Goal: Check status: Check status

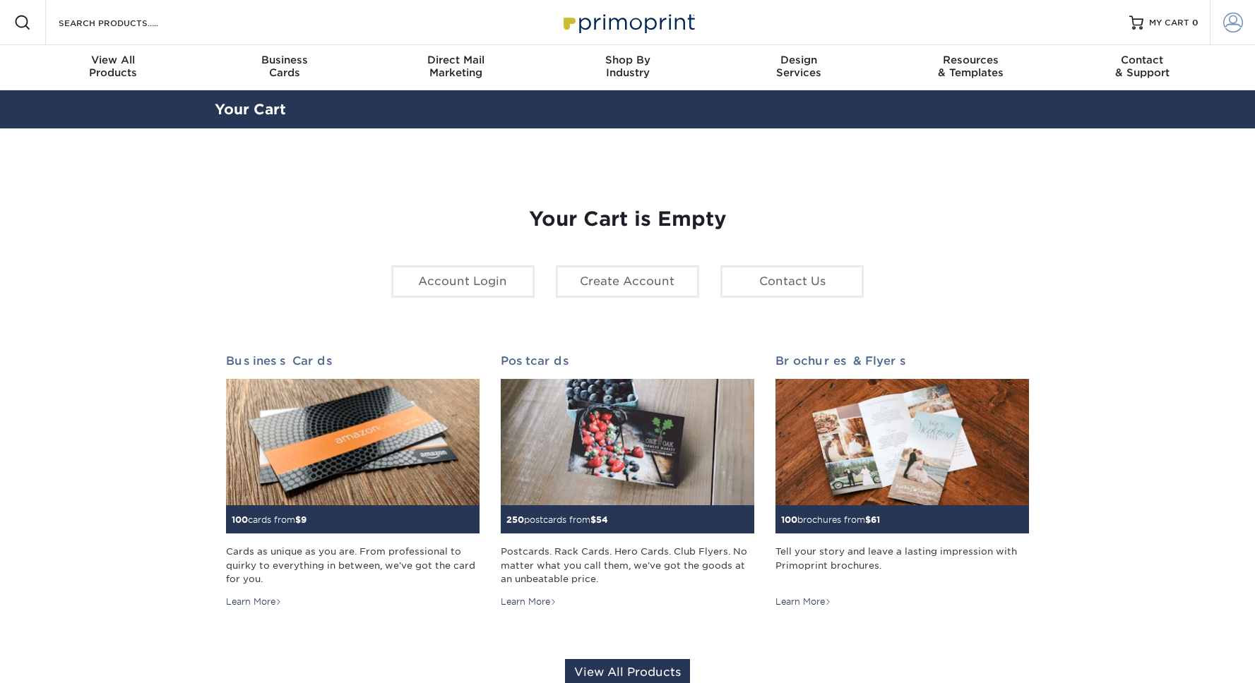
type input "olivia@wearedobi.com"
click at [1236, 6] on link "Account" at bounding box center [1231, 22] width 45 height 45
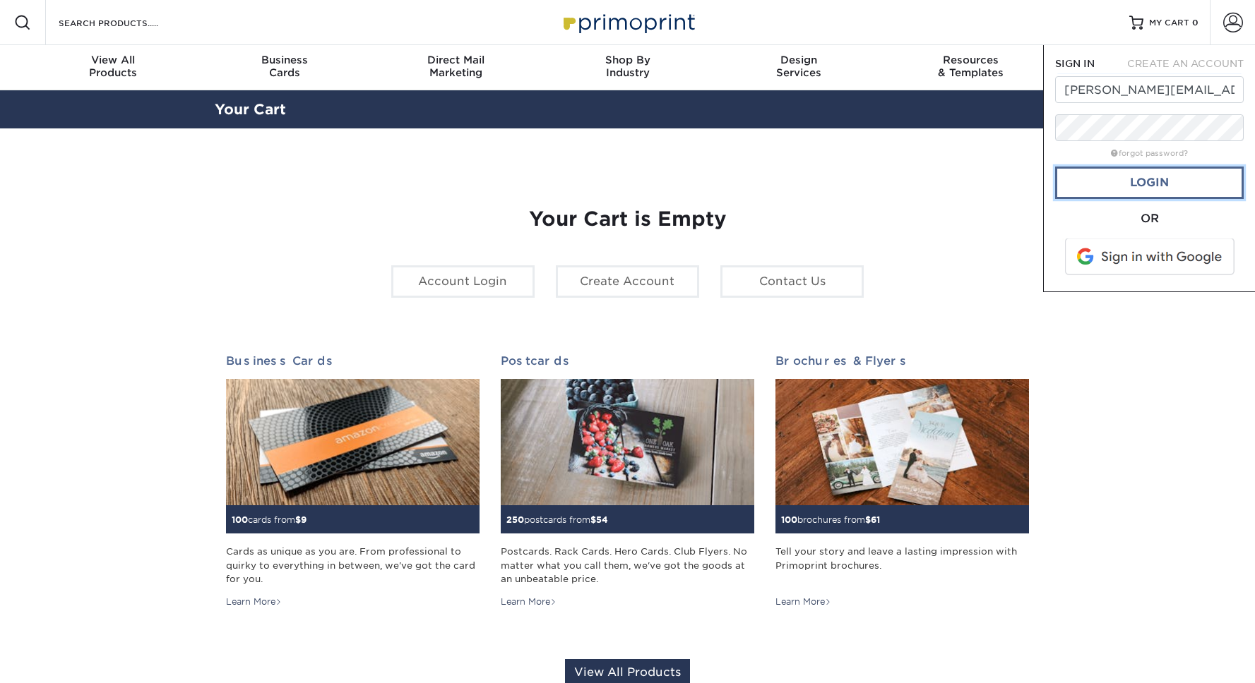
click at [1178, 176] on link "Login" at bounding box center [1149, 183] width 189 height 32
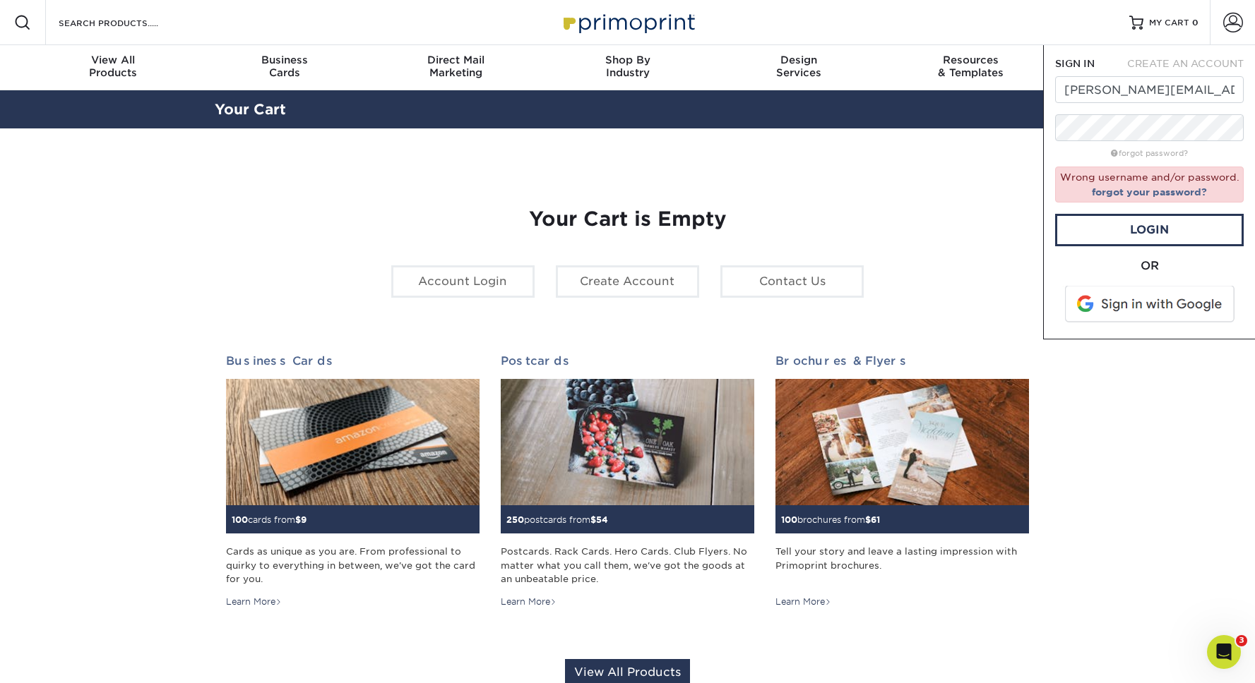
click at [1153, 306] on span at bounding box center [1150, 304] width 180 height 37
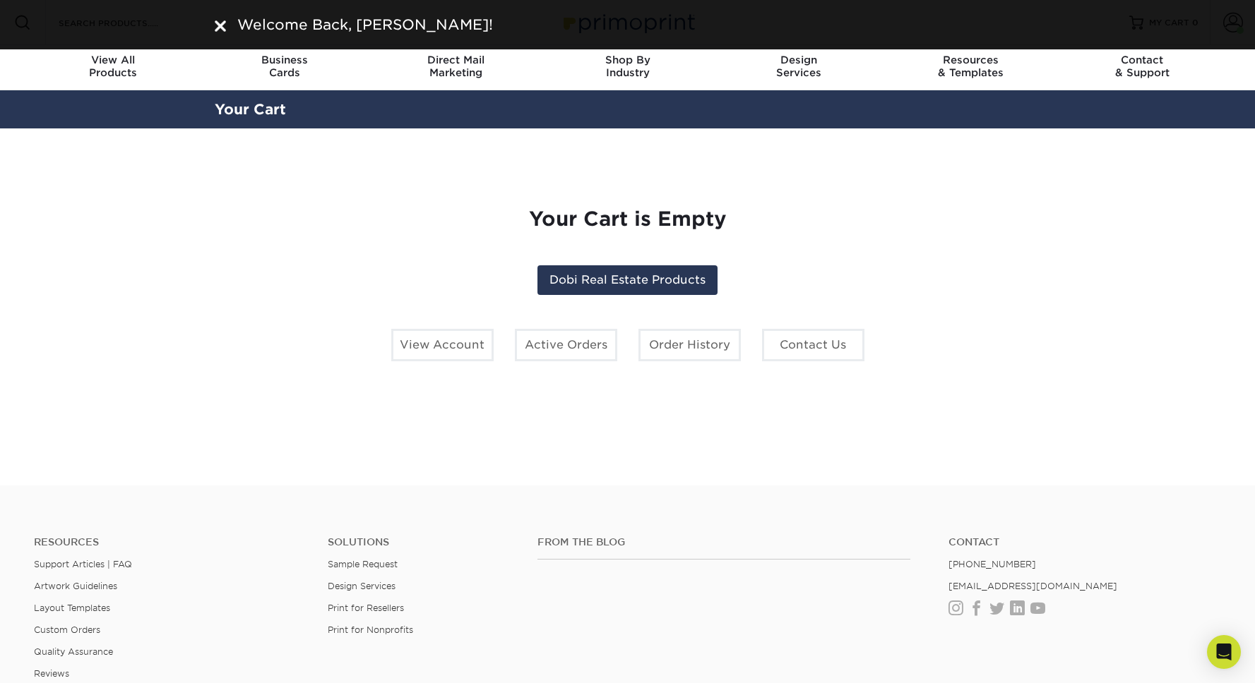
click at [1244, 35] on div "Welcome Back, [PERSON_NAME]!" at bounding box center [627, 24] width 1255 height 49
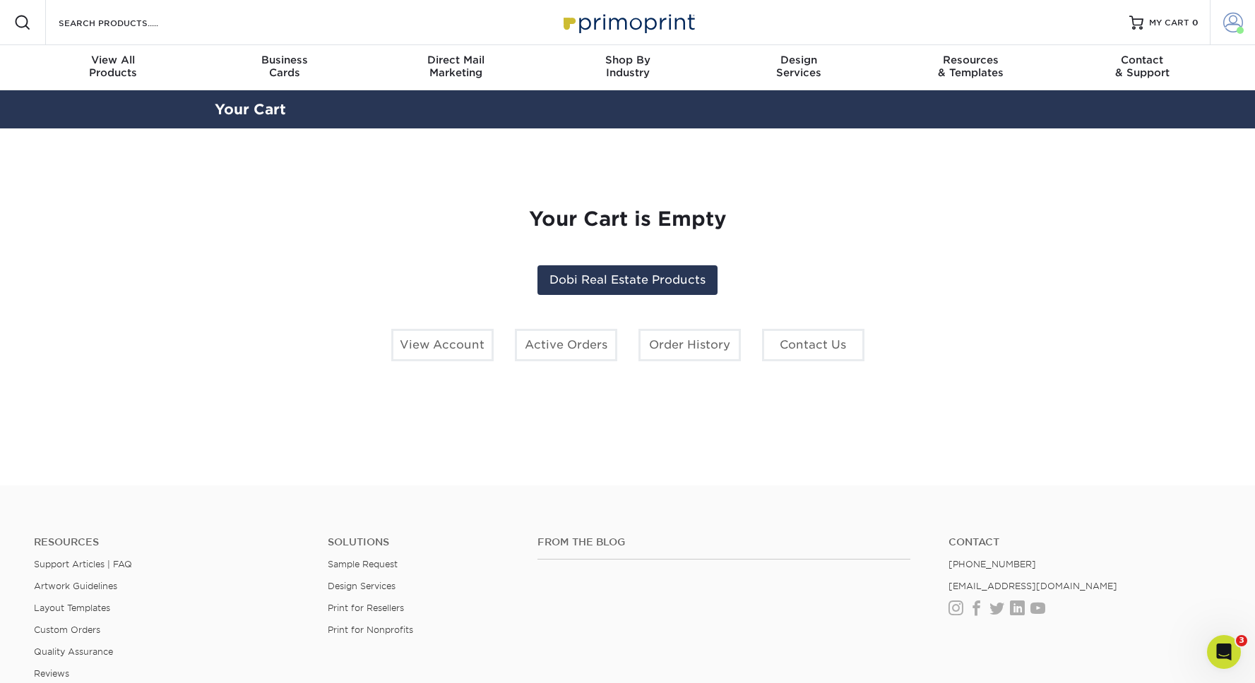
click at [1232, 21] on span at bounding box center [1233, 23] width 20 height 20
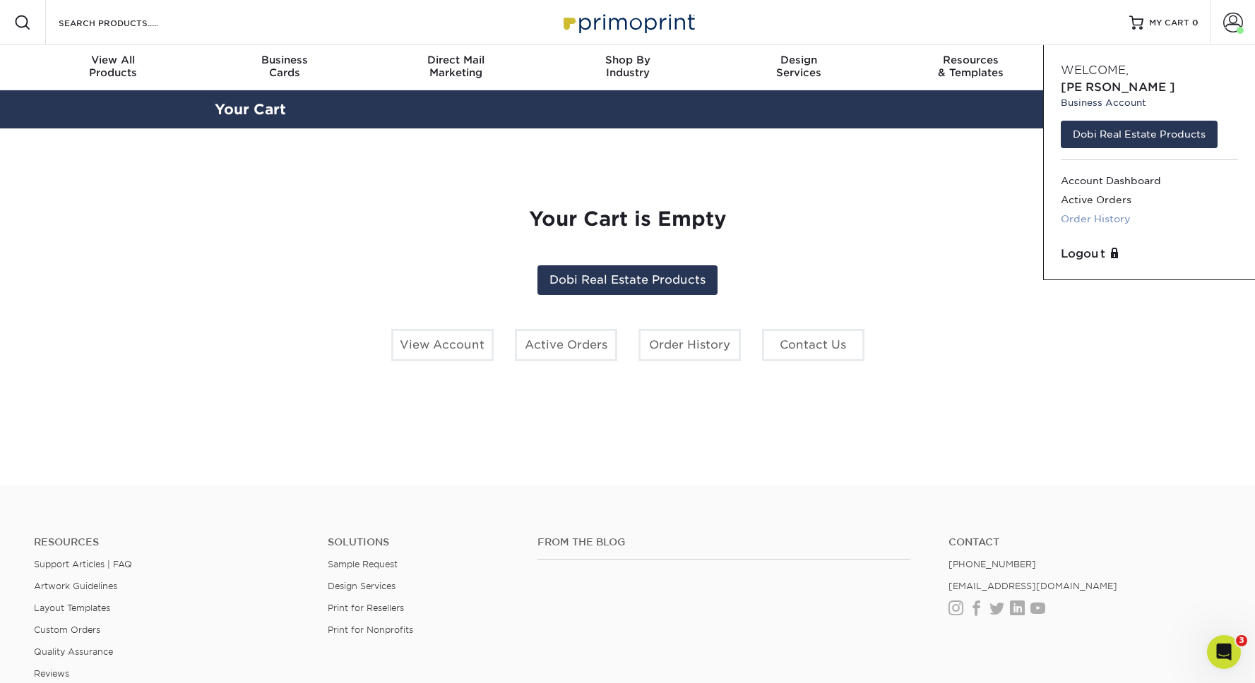
click at [1091, 210] on link "Order History" at bounding box center [1148, 219] width 177 height 19
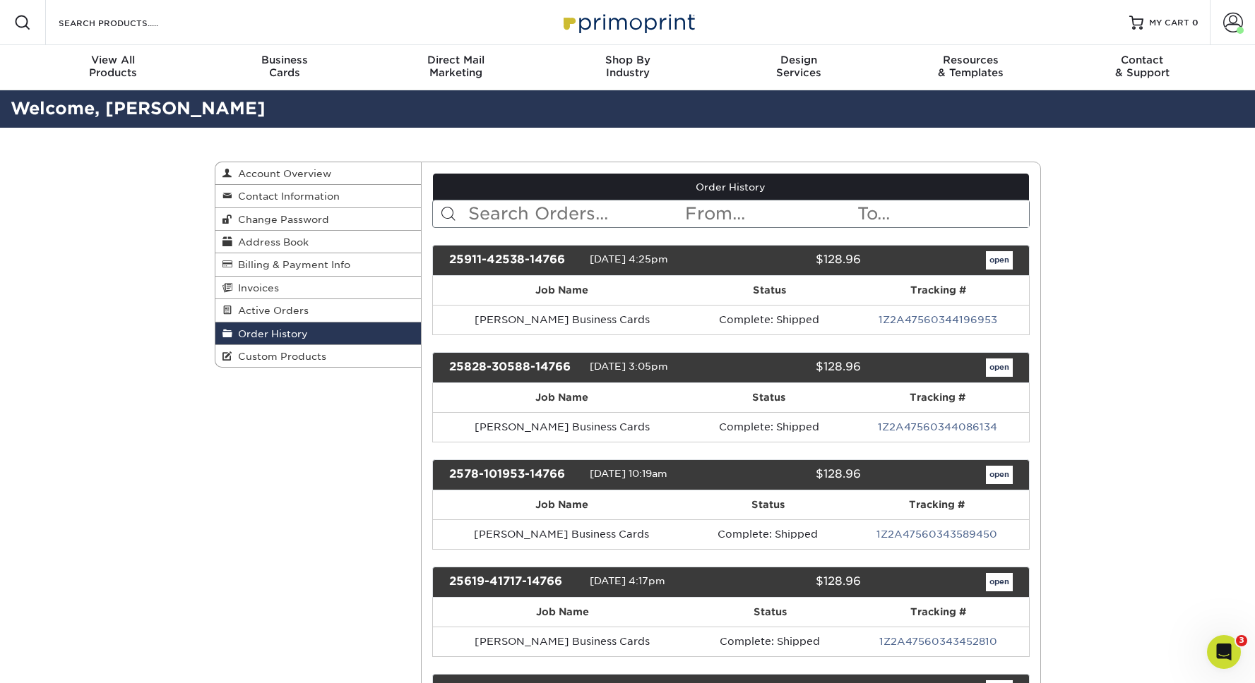
click at [556, 216] on input "text" at bounding box center [575, 214] width 217 height 27
type input "envelope"
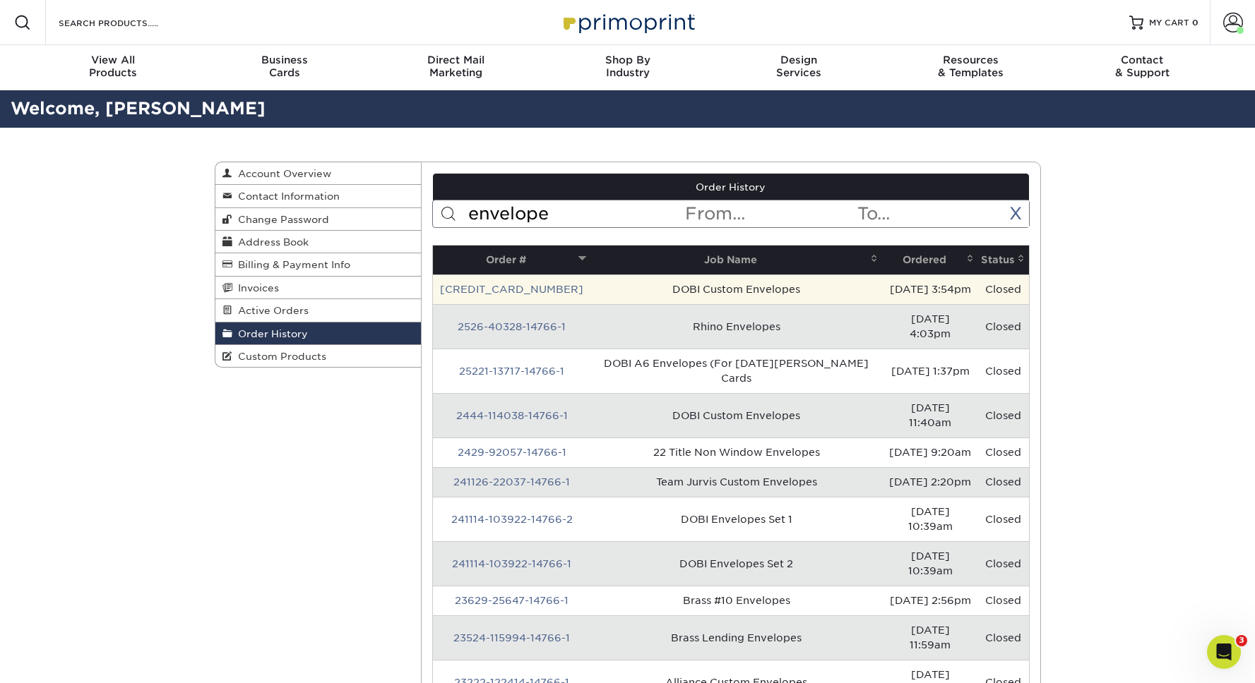
click at [505, 282] on td "[CREDIT_CARD_NUMBER]" at bounding box center [511, 290] width 157 height 30
click at [509, 286] on link "[CREDIT_CARD_NUMBER]" at bounding box center [511, 289] width 143 height 11
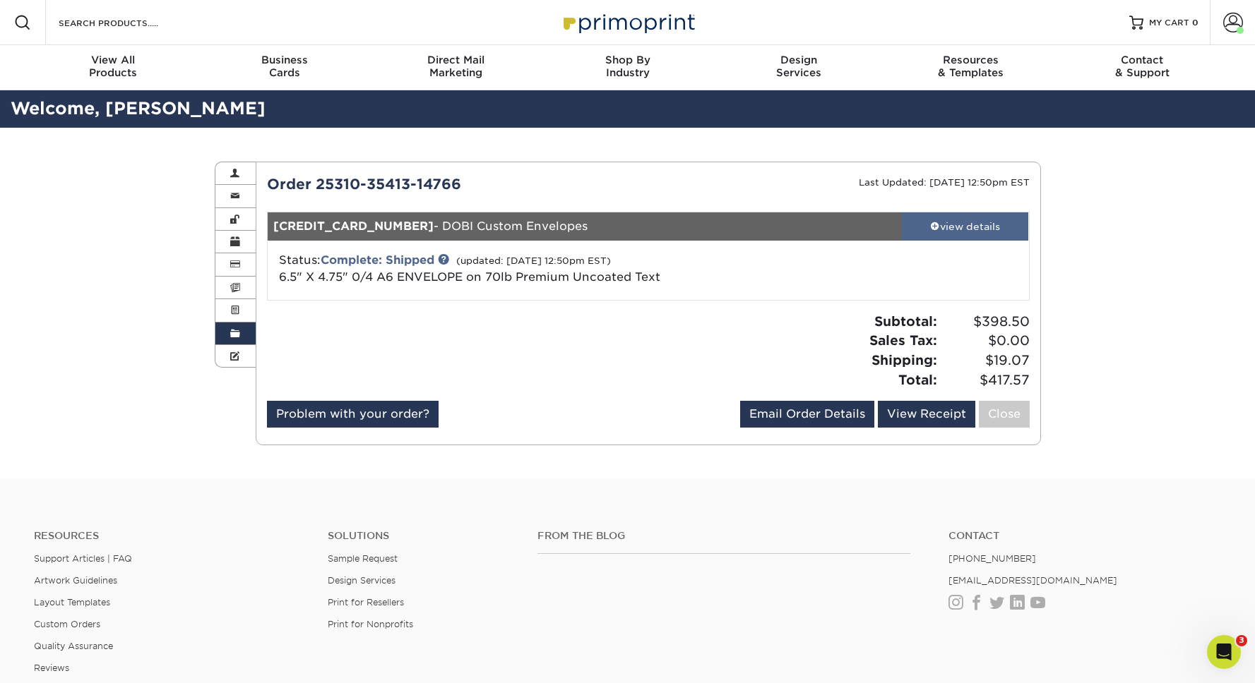
click at [938, 237] on link "view details" at bounding box center [965, 227] width 127 height 28
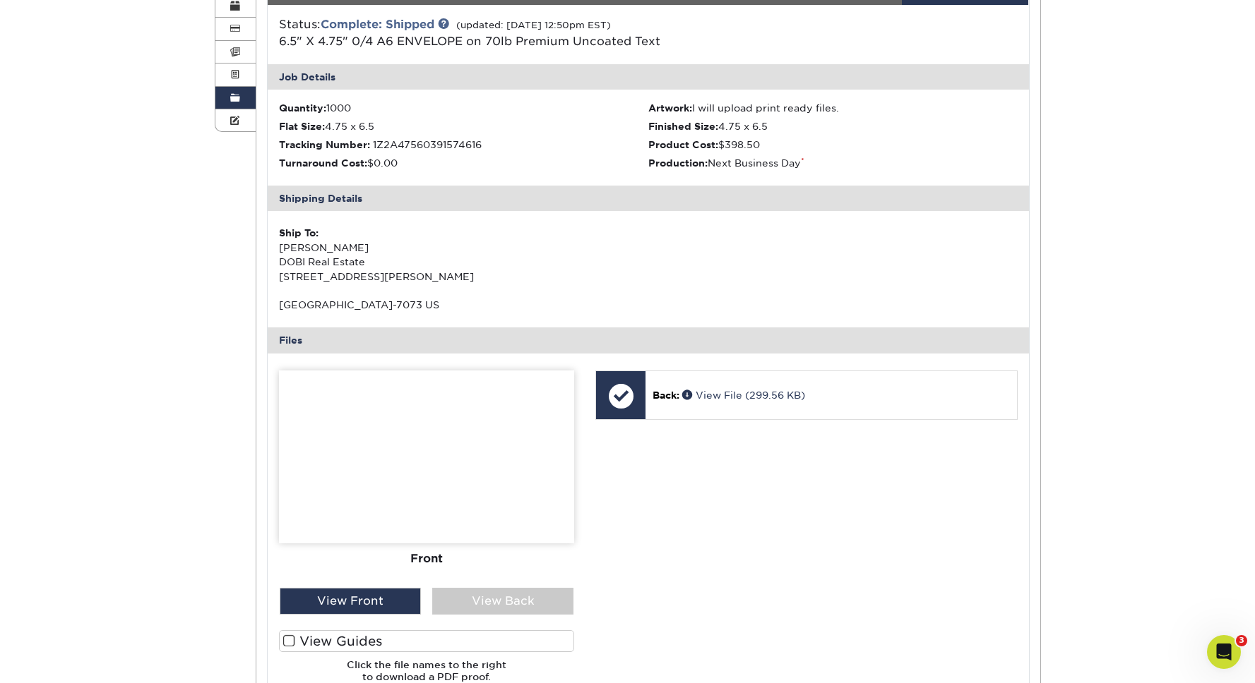
scroll to position [304, 0]
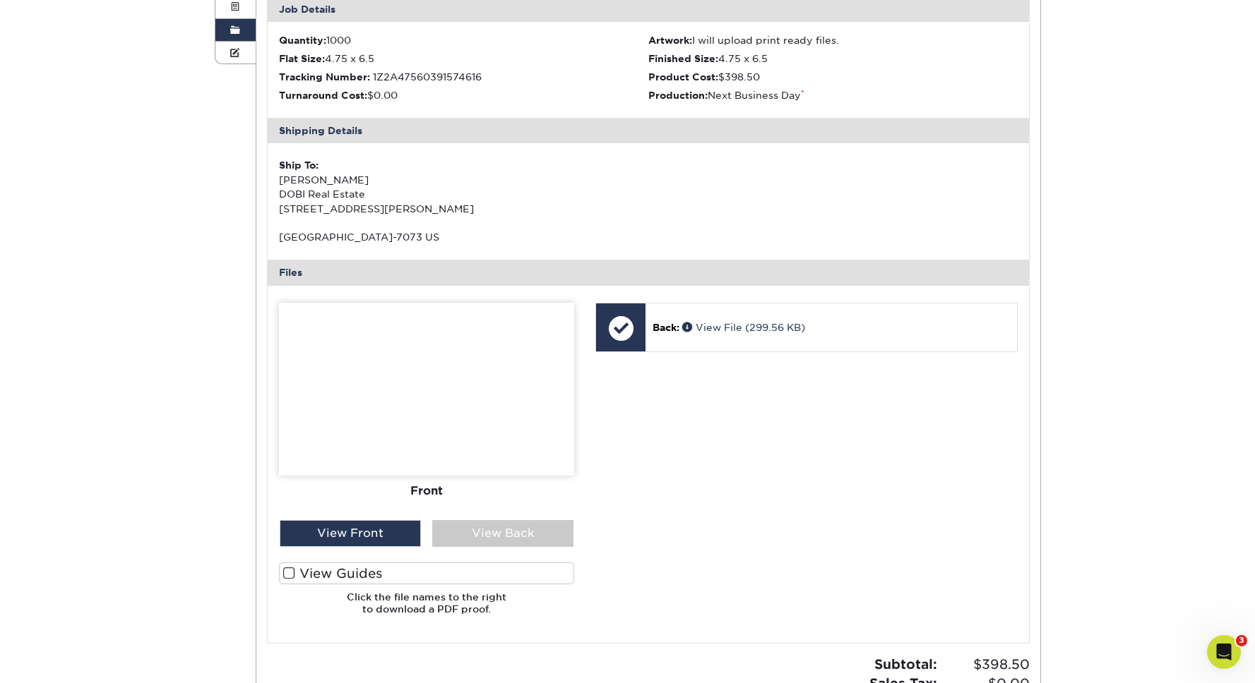
click at [537, 515] on div "Front Back" at bounding box center [426, 412] width 295 height 218
click at [525, 535] on div "View Back" at bounding box center [502, 533] width 141 height 27
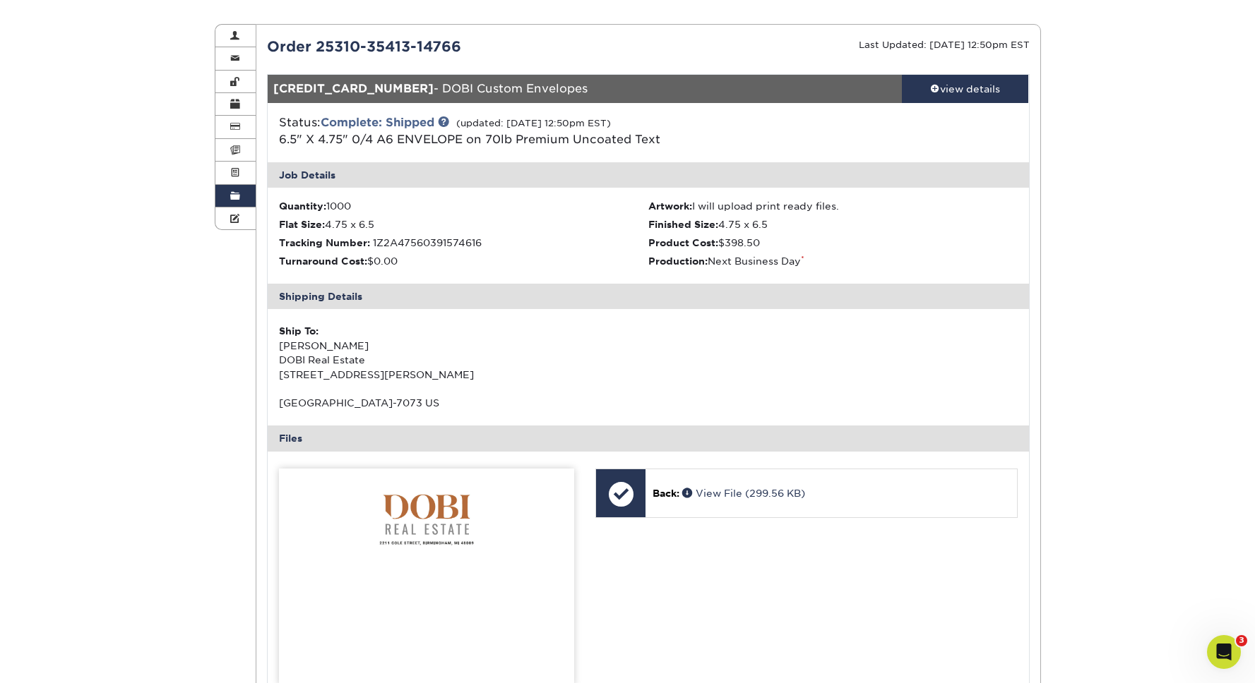
scroll to position [0, 0]
